Goal: Find specific page/section: Find specific page/section

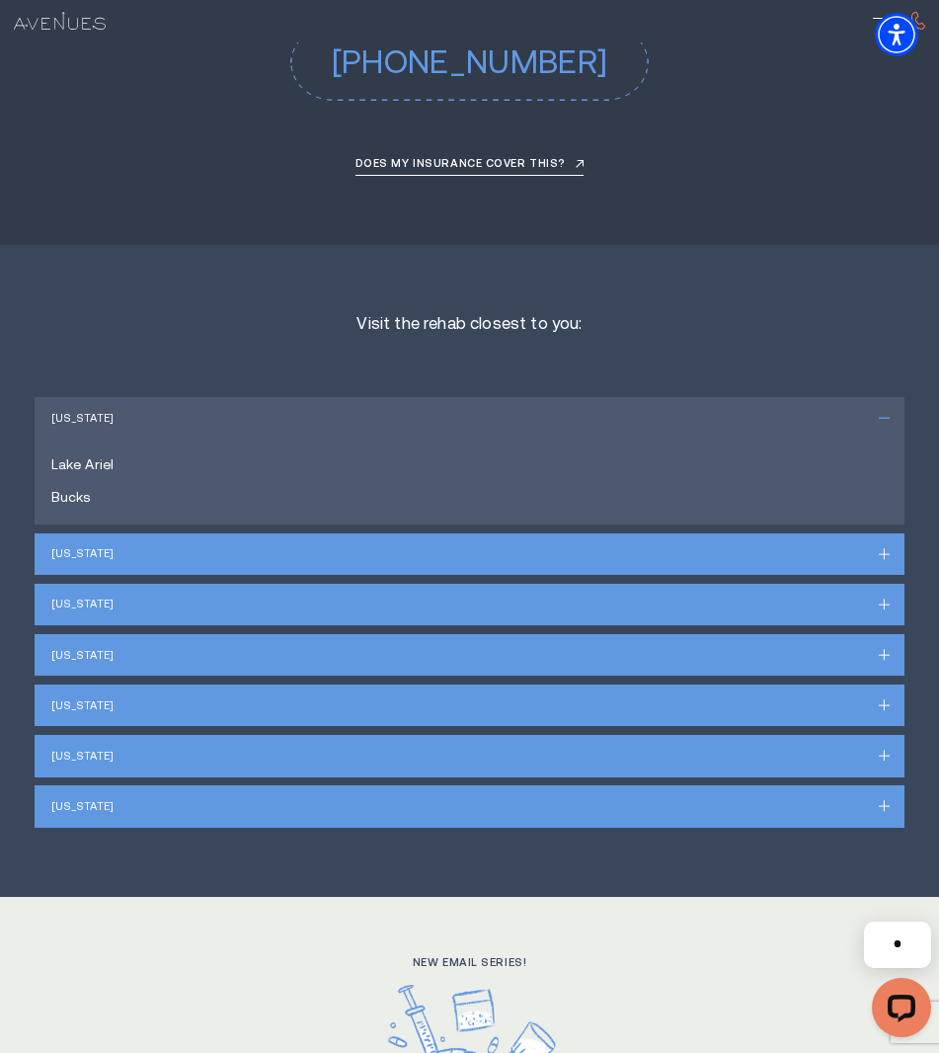
scroll to position [10370, 0]
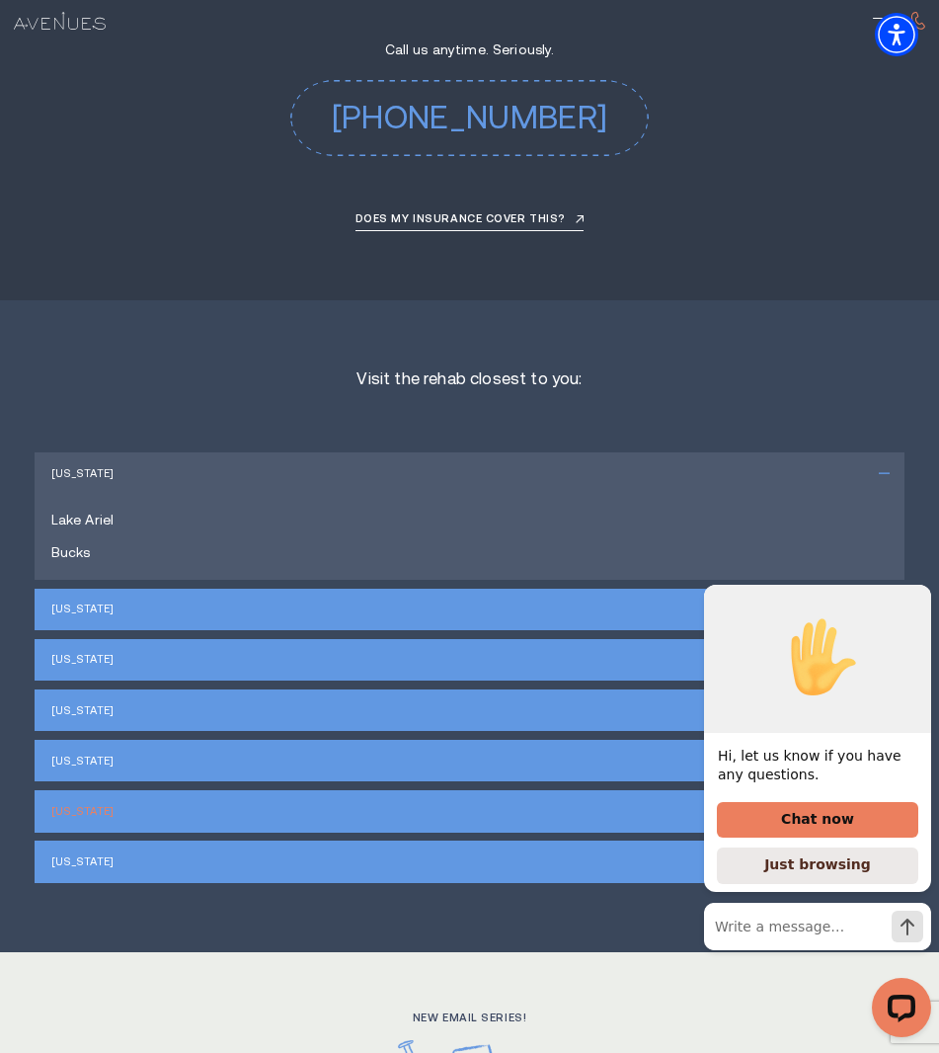
click at [110, 805] on link "[US_STATE]" at bounding box center [82, 811] width 62 height 12
